Goal: Task Accomplishment & Management: Use online tool/utility

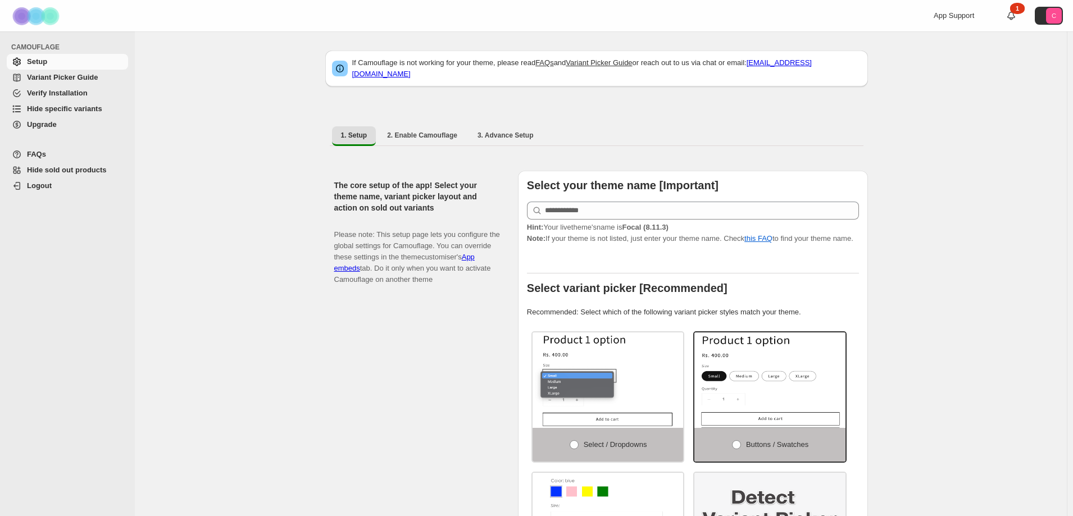
click at [50, 110] on span "Hide specific variants" at bounding box center [64, 108] width 75 height 8
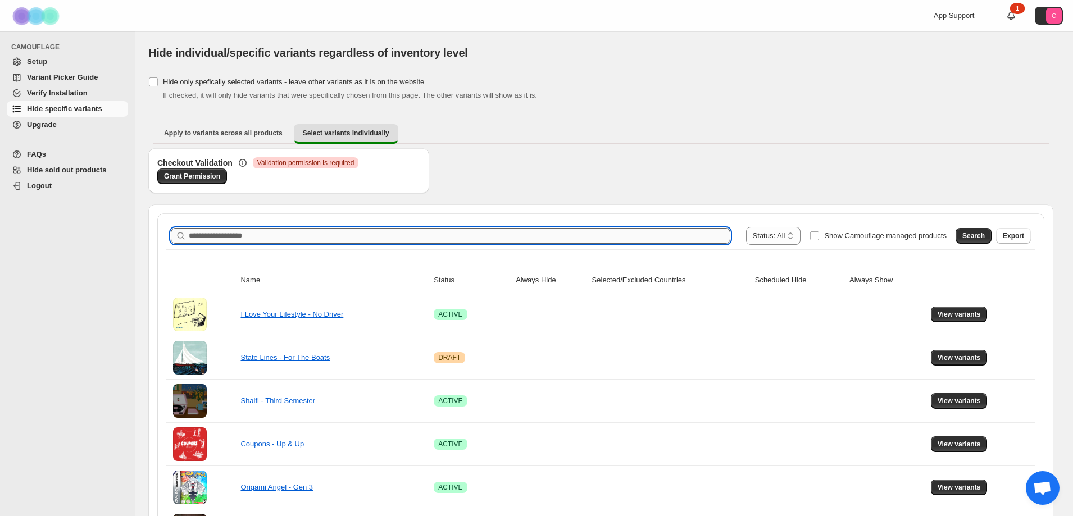
click at [393, 235] on input "Search product name" at bounding box center [459, 236] width 541 height 16
type input "**********"
click at [981, 235] on span "Search" at bounding box center [973, 235] width 22 height 9
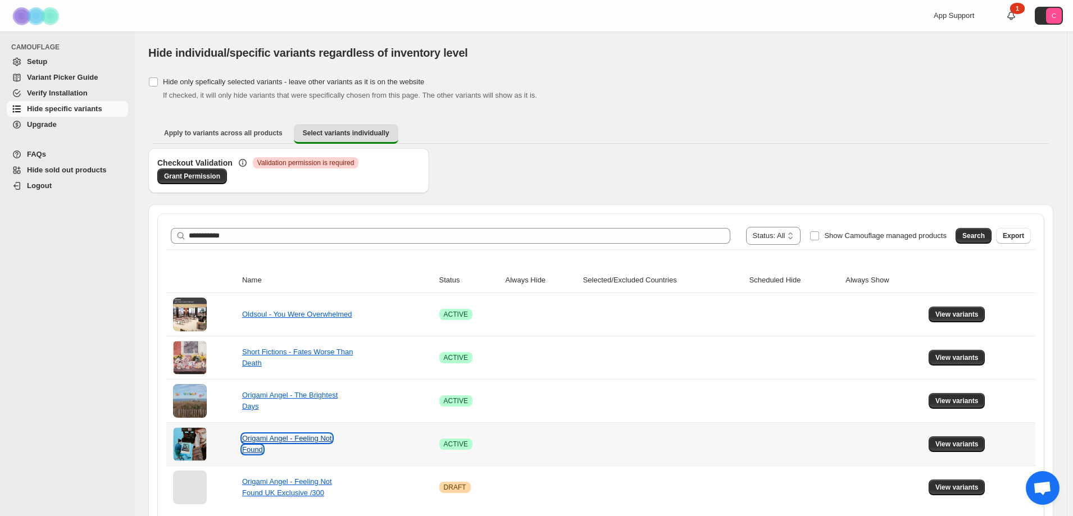
click at [290, 441] on link "Origami Angel - Feeling Not Found" at bounding box center [287, 444] width 90 height 20
click at [970, 445] on span "View variants" at bounding box center [956, 444] width 43 height 9
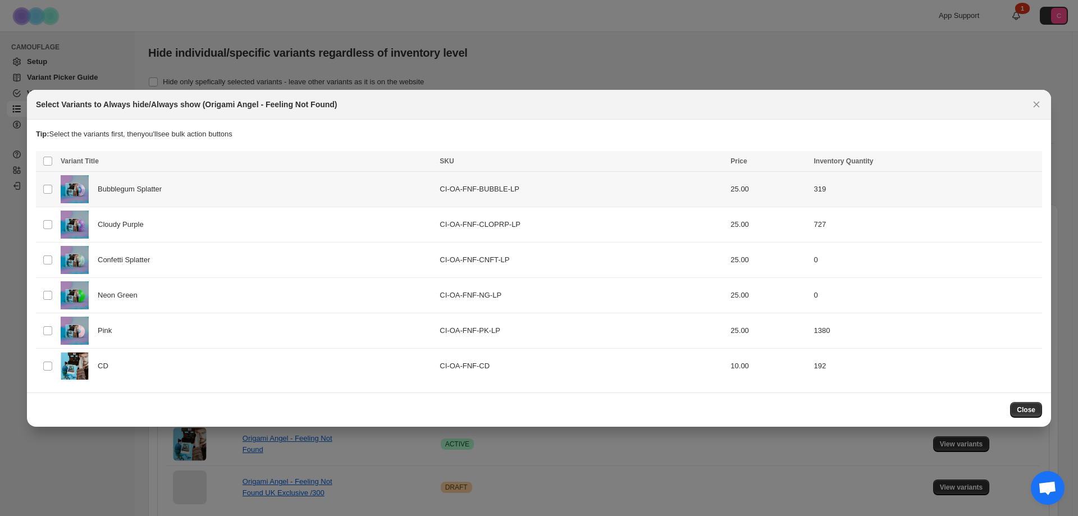
click at [144, 190] on span "Bubblegum Splatter" at bounding box center [133, 189] width 70 height 11
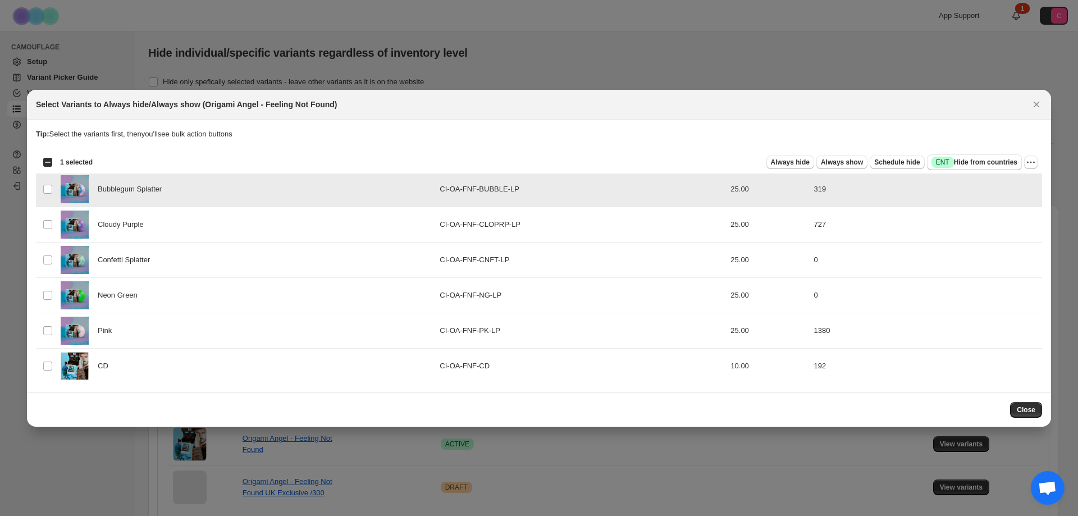
click at [144, 190] on span "Bubblegum Splatter" at bounding box center [133, 189] width 70 height 11
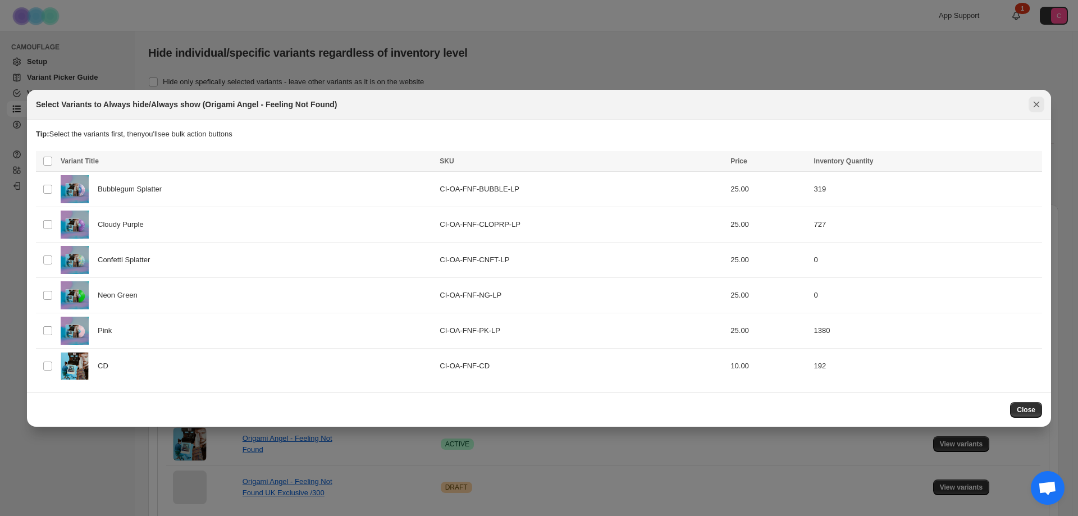
click at [1037, 102] on icon "Close" at bounding box center [1036, 104] width 11 height 11
